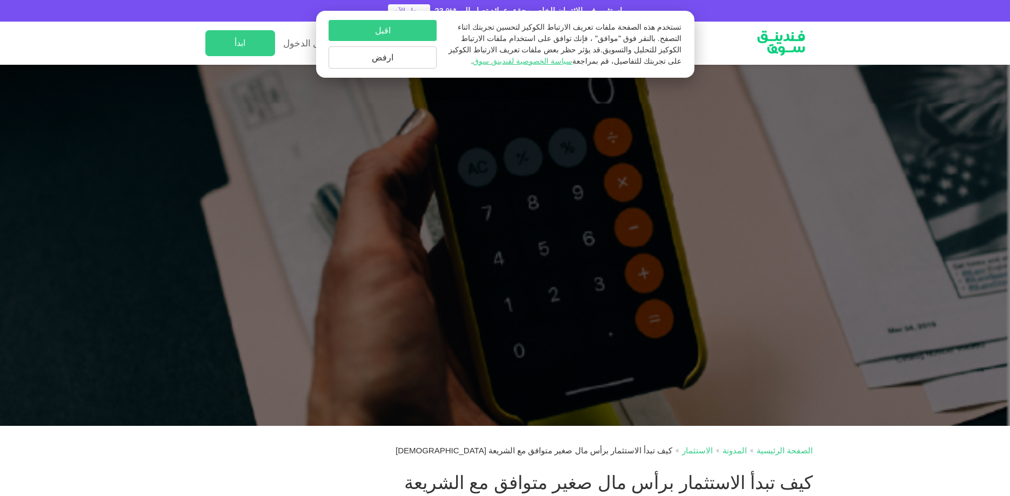
click at [391, 29] on button "اقبل" at bounding box center [382, 30] width 108 height 21
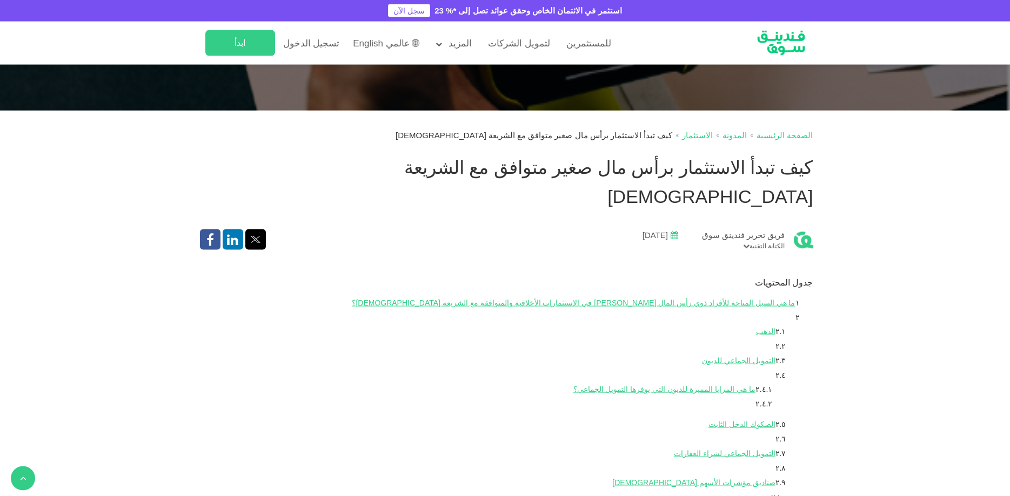
scroll to position [340, 0]
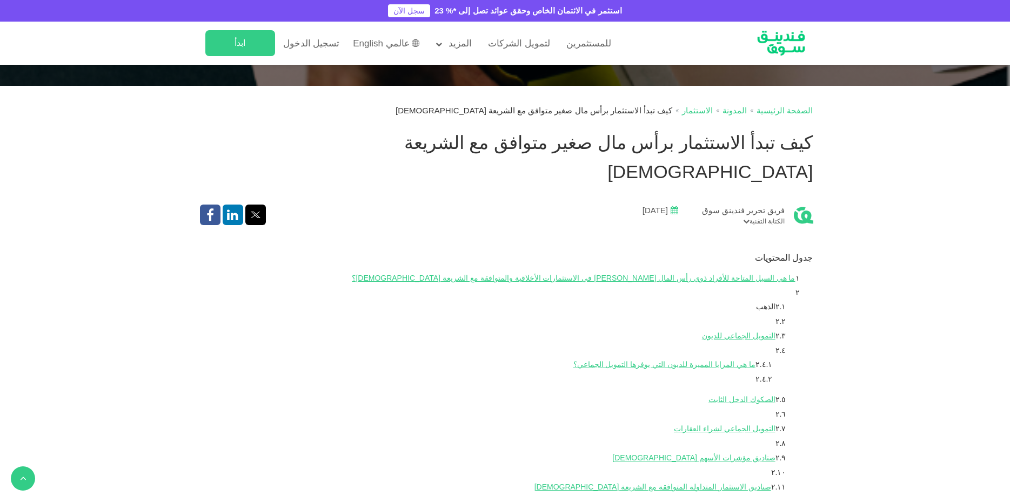
click at [771, 303] on link "الذهب" at bounding box center [765, 307] width 19 height 9
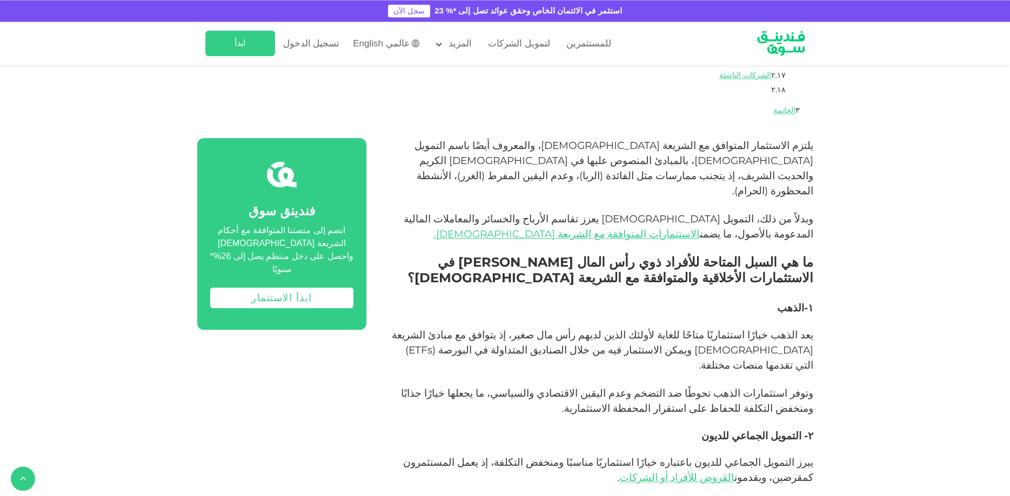
scroll to position [841, 0]
drag, startPoint x: 642, startPoint y: 292, endPoint x: 676, endPoint y: 290, distance: 34.1
click at [676, 328] on span "يعد الذهب خيارًا استثماريًا متاحًا للغاية لأولئك الذين لديهم رأس مال صغير، إذ ي…" at bounding box center [602, 349] width 421 height 43
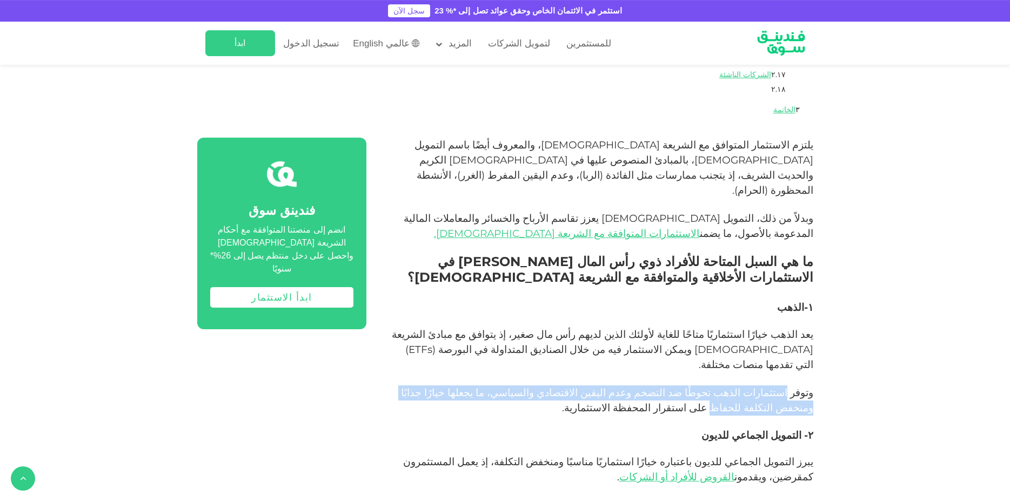
drag, startPoint x: 792, startPoint y: 318, endPoint x: 417, endPoint y: 312, distance: 375.5
click at [417, 387] on span "وتوفر استثمارات الذهب تحوطًا ضد التضخم وعدم اليقين الاقتصادي والسياسي، ما يجعله…" at bounding box center [607, 401] width 412 height 28
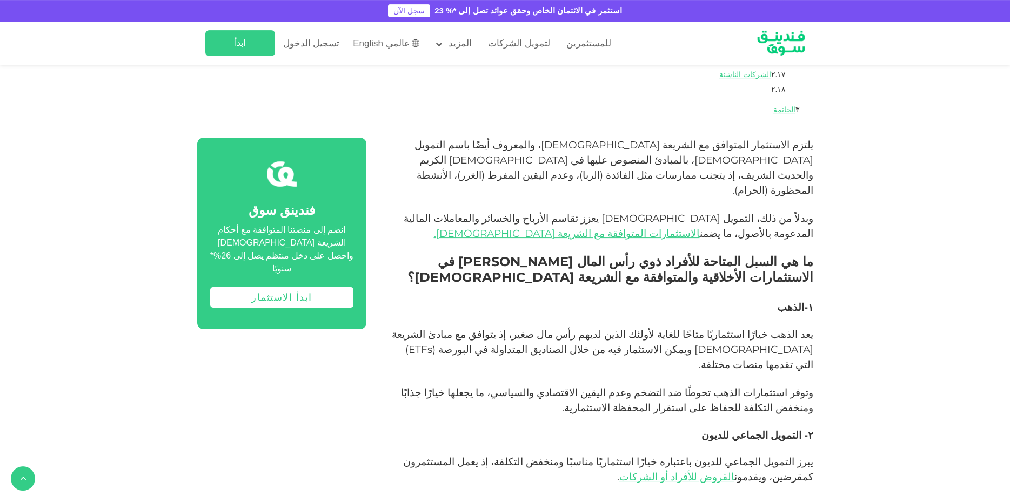
click at [426, 429] on h3 "٢ - التمويل الجماعي للديون" at bounding box center [602, 435] width 422 height 13
drag, startPoint x: 401, startPoint y: 320, endPoint x: 805, endPoint y: 333, distance: 404.3
click at [805, 387] on span "وتوفر استثمارات الذهب تحوطًا ضد التضخم وعدم اليقين الاقتصادي والسياسي، ما يجعله…" at bounding box center [607, 401] width 412 height 28
click at [717, 386] on p "وتوفر استثمارات الذهب تحوطًا ضد التضخم وعدم اليقين الاقتصادي والسياسي، ما يجعله…" at bounding box center [602, 401] width 422 height 30
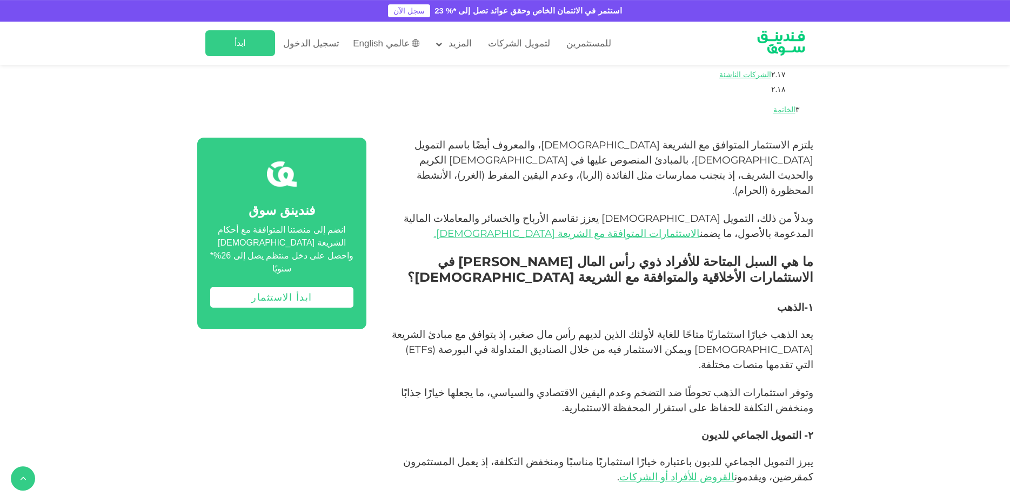
click at [717, 386] on p "وتوفر استثمارات الذهب تحوطًا ضد التضخم وعدم اليقين الاقتصادي والسياسي، ما يجعله…" at bounding box center [602, 401] width 422 height 30
click at [698, 373] on p at bounding box center [602, 379] width 422 height 13
click at [771, 328] on span "يعد الذهب خيارًا استثماريًا متاحًا للغاية لأولئك الذين لديهم رأس مال صغير، إذ ي…" at bounding box center [602, 349] width 421 height 43
drag, startPoint x: 765, startPoint y: 288, endPoint x: 522, endPoint y: 284, distance: 243.1
click at [522, 327] on p "يعد الذهب خيارًا استثماريًا متاحًا للغاية لأولئك الذين لديهم رأس مال صغير، إذ ي…" at bounding box center [602, 349] width 422 height 45
